Goal: Task Accomplishment & Management: Use online tool/utility

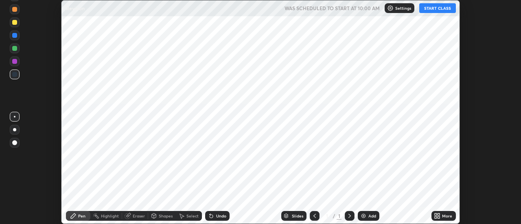
scroll to position [224, 520]
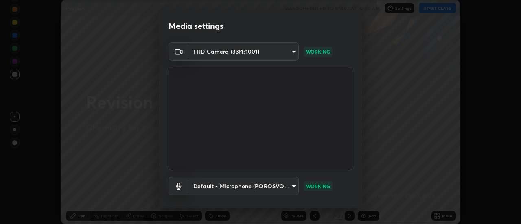
click at [287, 50] on body "Erase all Revision WAS SCHEDULED TO START AT 10:00 AM Settings START CLASS Sett…" at bounding box center [260, 112] width 521 height 224
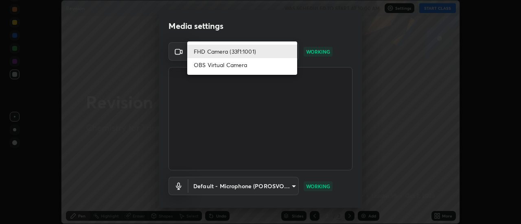
click at [274, 70] on li "OBS Virtual Camera" at bounding box center [242, 64] width 110 height 13
type input "94100384a8ec192b96fe0b38952f2d72e60e1c93ea55ea61ab69eab22d1a5bf8"
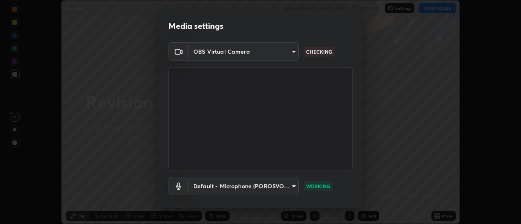
scroll to position [43, 0]
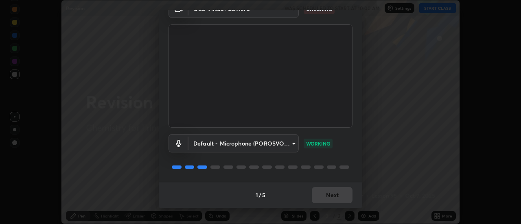
click at [343, 192] on div "1 / 5 Next" at bounding box center [260, 195] width 203 height 26
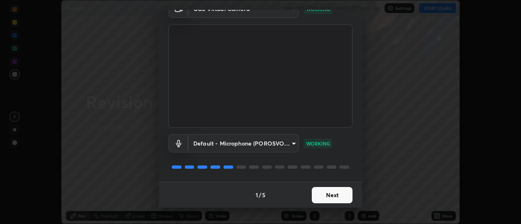
click at [340, 193] on button "Next" at bounding box center [331, 195] width 41 height 16
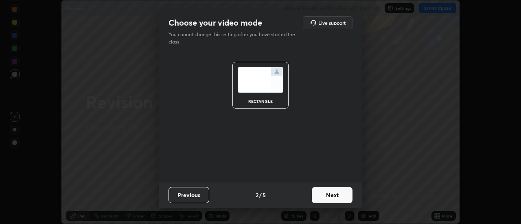
scroll to position [0, 0]
click at [338, 197] on button "Next" at bounding box center [331, 195] width 41 height 16
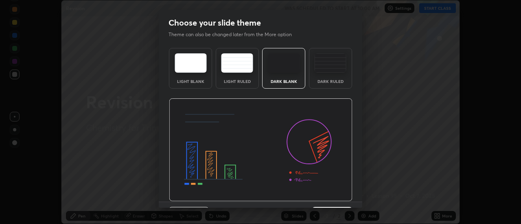
click at [340, 199] on img at bounding box center [260, 149] width 183 height 103
click at [340, 200] on img at bounding box center [260, 149] width 183 height 103
click at [342, 201] on img at bounding box center [260, 149] width 183 height 103
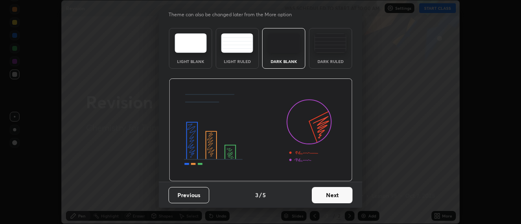
click at [337, 187] on button "Next" at bounding box center [331, 195] width 41 height 16
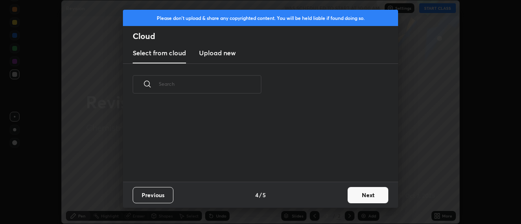
scroll to position [0, 0]
click at [335, 193] on div "Previous 4 / 5 Next" at bounding box center [260, 195] width 275 height 26
click at [338, 192] on div "Previous 4 / 5 Next" at bounding box center [260, 195] width 275 height 26
click at [357, 193] on button "Next" at bounding box center [367, 195] width 41 height 16
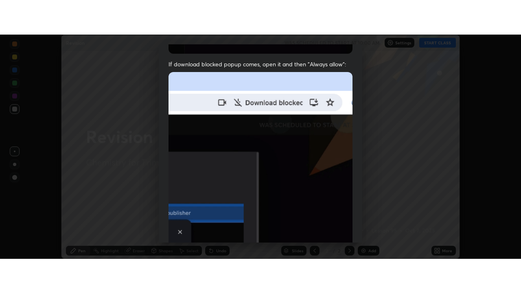
scroll to position [209, 0]
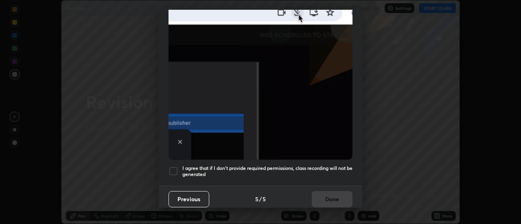
click at [175, 166] on div at bounding box center [173, 171] width 10 height 10
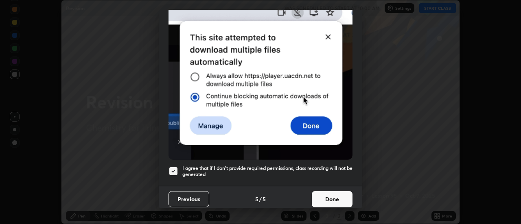
click at [335, 191] on button "Done" at bounding box center [331, 199] width 41 height 16
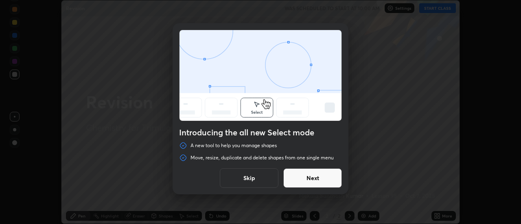
click at [246, 177] on button "Skip" at bounding box center [249, 178] width 59 height 20
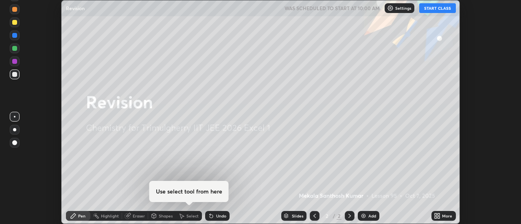
click at [446, 9] on button "START CLASS" at bounding box center [437, 8] width 37 height 10
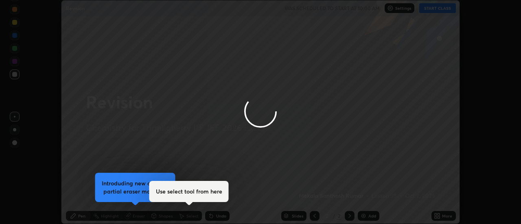
click at [442, 217] on div at bounding box center [260, 112] width 521 height 224
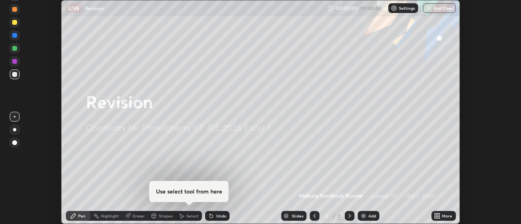
click at [438, 216] on icon at bounding box center [436, 216] width 7 height 7
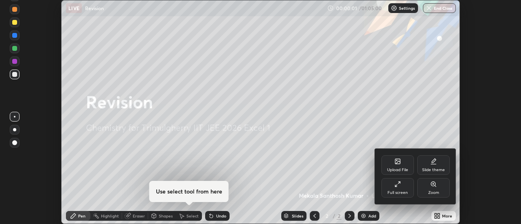
click at [400, 188] on div "Full screen" at bounding box center [397, 188] width 33 height 20
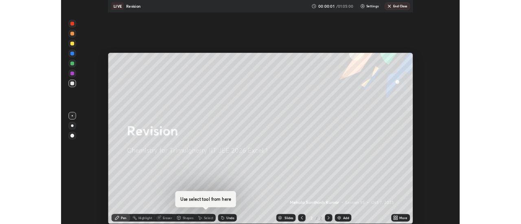
scroll to position [293, 521]
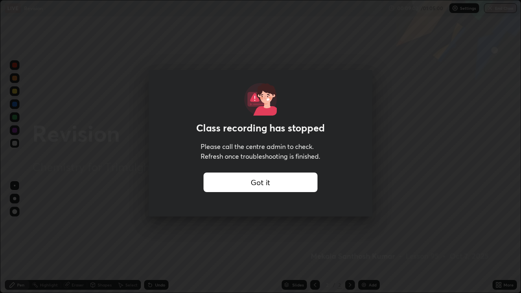
click at [228, 182] on div "Got it" at bounding box center [260, 182] width 114 height 20
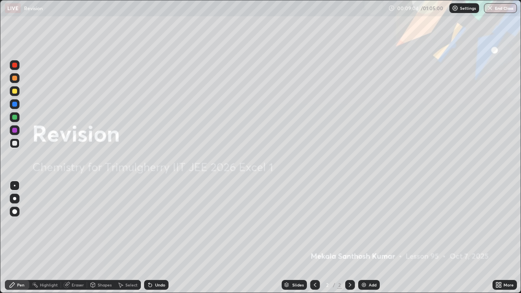
click at [360, 224] on img at bounding box center [363, 284] width 7 height 7
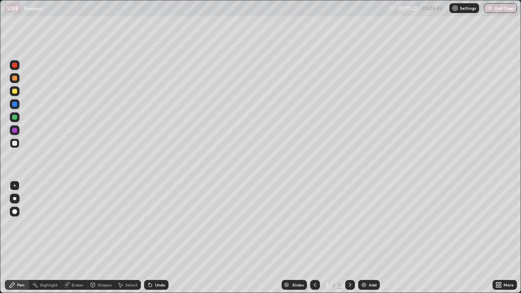
click at [367, 224] on div "Add" at bounding box center [369, 285] width 22 height 10
click at [16, 117] on div at bounding box center [14, 117] width 5 height 5
click at [16, 148] on div at bounding box center [15, 143] width 10 height 10
click at [407, 224] on div "Slides 4 / 4 Add" at bounding box center [330, 285] width 324 height 16
click at [411, 224] on div "Slides 4 / 4 Add" at bounding box center [330, 285] width 324 height 16
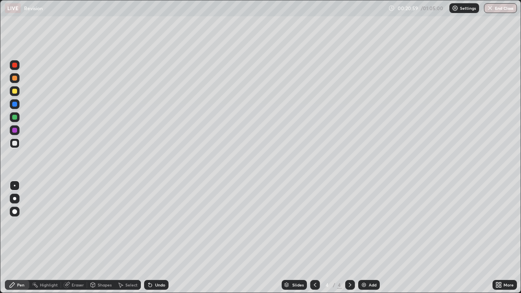
click at [427, 224] on div "Slides 4 / 4 Add" at bounding box center [330, 285] width 324 height 16
click at [432, 224] on div "Slides 4 / 4 Add" at bounding box center [330, 285] width 324 height 16
click at [368, 224] on div "Add" at bounding box center [372, 285] width 8 height 4
click at [314, 224] on icon at bounding box center [314, 284] width 7 height 7
click at [349, 224] on icon at bounding box center [349, 284] width 7 height 7
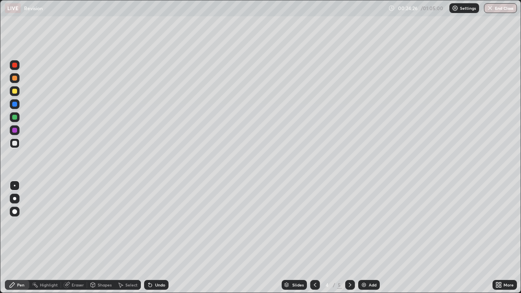
click at [349, 224] on icon at bounding box center [349, 284] width 7 height 7
click at [314, 224] on icon at bounding box center [314, 284] width 7 height 7
click at [346, 224] on icon at bounding box center [349, 284] width 7 height 7
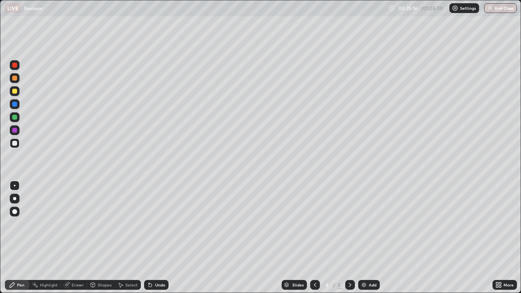
click at [348, 224] on icon at bounding box center [349, 284] width 7 height 7
click at [157, 224] on div "Undo" at bounding box center [160, 285] width 10 height 4
click at [314, 224] on icon at bounding box center [314, 284] width 7 height 7
click at [348, 224] on icon at bounding box center [349, 284] width 7 height 7
click at [500, 224] on icon at bounding box center [500, 283] width 2 height 2
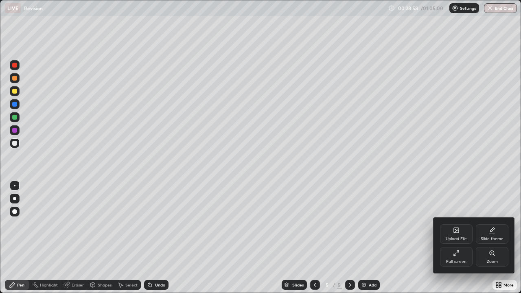
click at [459, 224] on div "Full screen" at bounding box center [456, 257] width 33 height 20
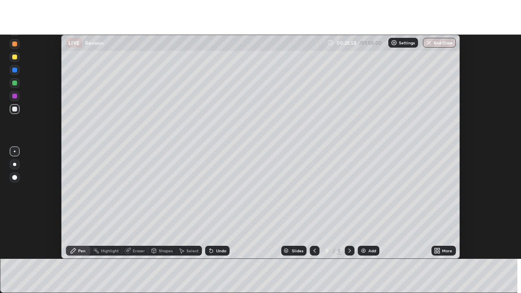
scroll to position [40440, 40144]
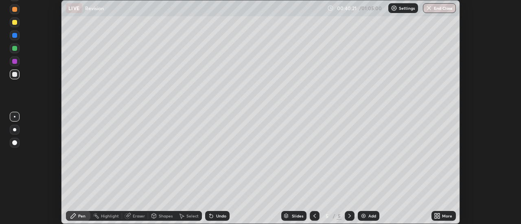
click at [446, 216] on div "More" at bounding box center [447, 216] width 10 height 4
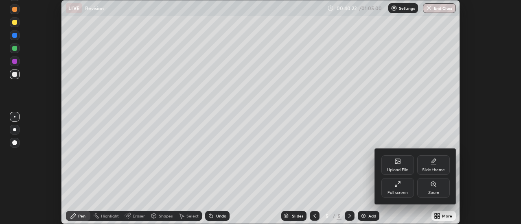
click at [402, 189] on div "Full screen" at bounding box center [397, 188] width 33 height 20
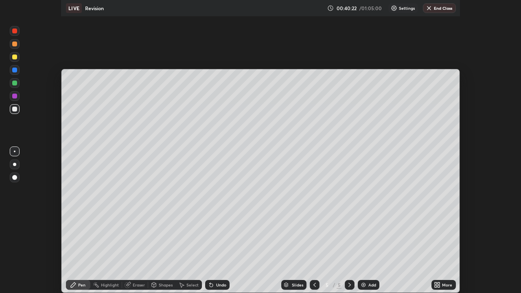
scroll to position [293, 521]
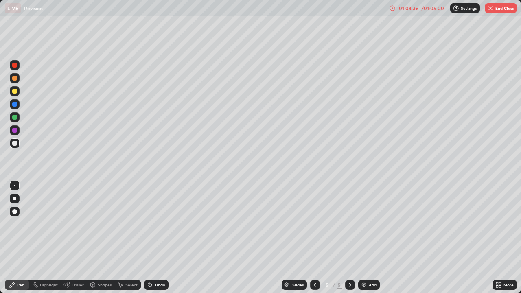
click at [497, 12] on button "End Class" at bounding box center [500, 8] width 32 height 10
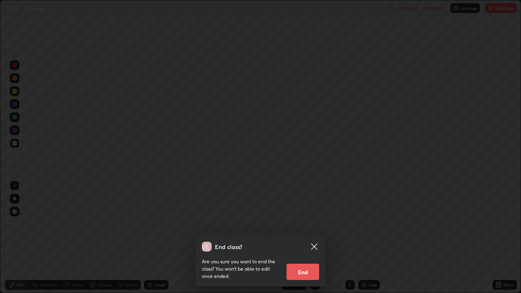
click at [313, 224] on button "End" at bounding box center [302, 272] width 33 height 16
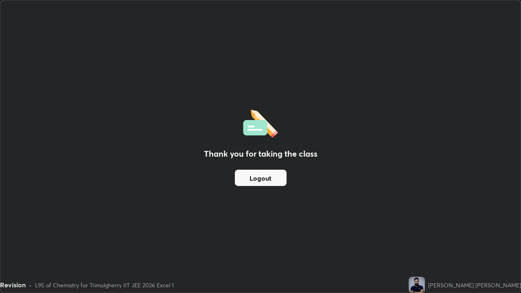
click at [274, 176] on button "Logout" at bounding box center [261, 178] width 52 height 16
